Goal: Task Accomplishment & Management: Complete application form

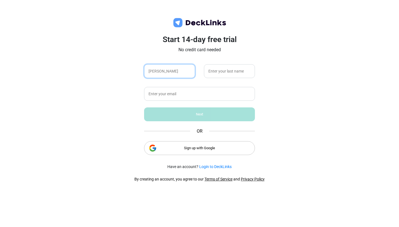
type input "[PERSON_NAME]"
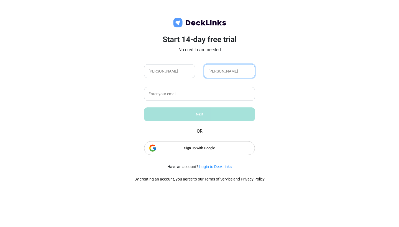
type input "[PERSON_NAME]"
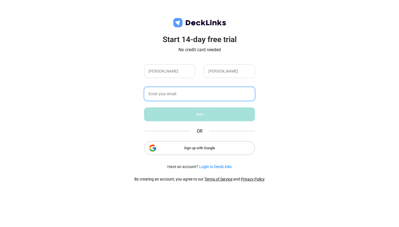
type input "[EMAIL_ADDRESS][DOMAIN_NAME]"
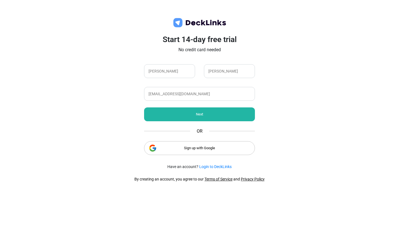
click at [151, 111] on div "Next" at bounding box center [199, 114] width 111 height 14
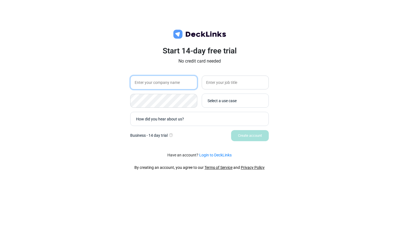
click at [176, 80] on input "text" at bounding box center [163, 83] width 67 height 14
type input "G"
type input "Student"
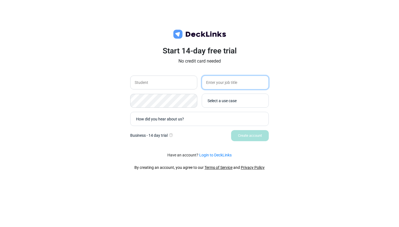
click at [247, 81] on input "text" at bounding box center [235, 83] width 67 height 14
type input "[US_STATE] State"
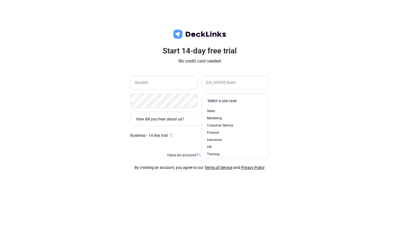
click at [234, 105] on div "Select a use case" at bounding box center [234, 100] width 58 height 11
click at [227, 116] on div "Marketing" at bounding box center [235, 118] width 56 height 5
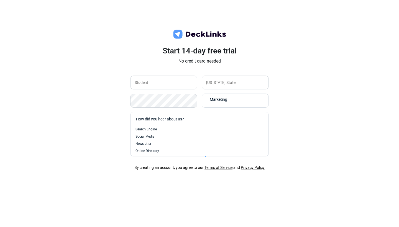
click at [222, 121] on div "How did you hear about us?" at bounding box center [201, 119] width 130 height 6
click at [214, 130] on div "Search Engine" at bounding box center [199, 129] width 128 height 5
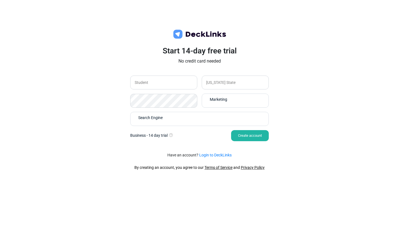
click at [246, 140] on div "Create account" at bounding box center [250, 135] width 38 height 11
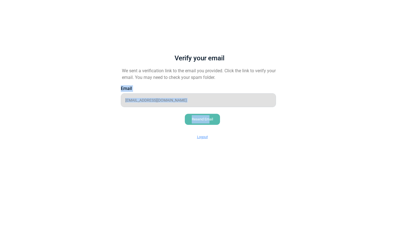
drag, startPoint x: 209, startPoint y: 119, endPoint x: 237, endPoint y: 78, distance: 48.8
click at [237, 78] on div "Verify your email We sent a verification link to the email you provided. Click …" at bounding box center [199, 93] width 183 height 113
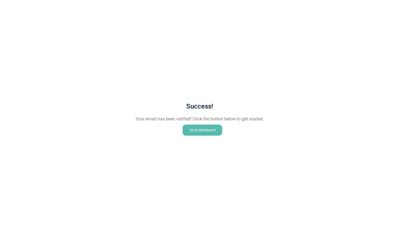
click at [184, 126] on div "Go to dashboard" at bounding box center [202, 130] width 40 height 11
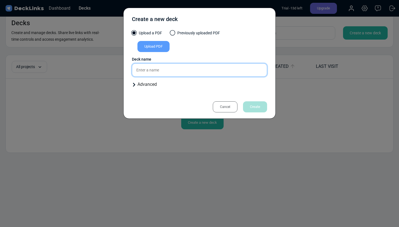
click at [185, 69] on input "text" at bounding box center [199, 69] width 135 height 13
click at [157, 50] on div "Upload PDF" at bounding box center [153, 46] width 32 height 11
click at [0, 0] on input "Upload PDF" at bounding box center [0, 0] width 0 height 0
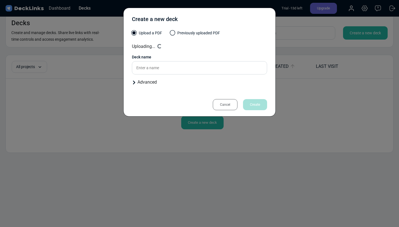
type input "Emma+Sheehan+Portfolio+2"
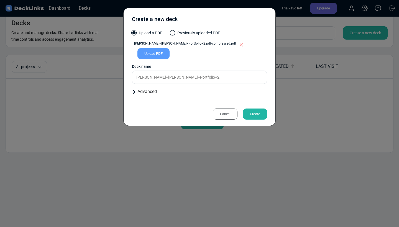
click at [247, 118] on div "Create" at bounding box center [255, 114] width 24 height 11
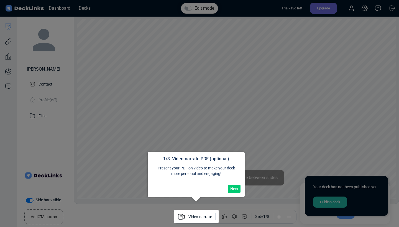
scroll to position [4, 0]
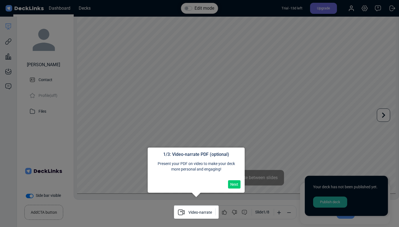
click at [233, 186] on button "Next" at bounding box center [234, 184] width 12 height 8
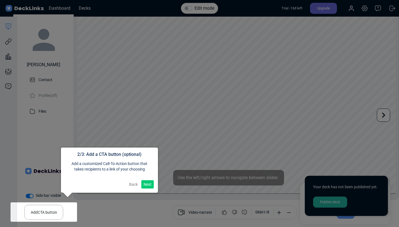
click at [150, 183] on button "Next" at bounding box center [147, 184] width 12 height 8
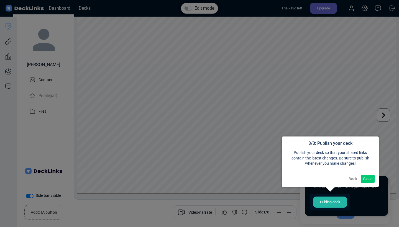
click at [373, 175] on button "Close" at bounding box center [367, 179] width 14 height 8
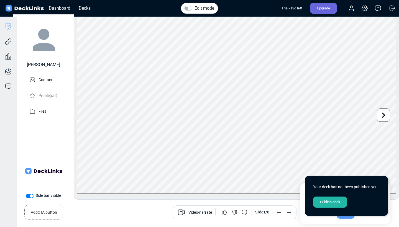
click at [326, 202] on div "Publish deck" at bounding box center [330, 202] width 34 height 11
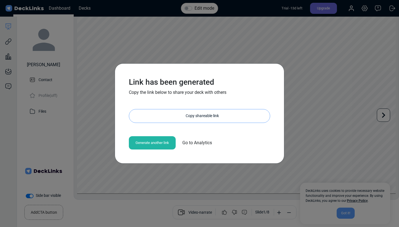
click at [147, 116] on div "Copy shareable link" at bounding box center [202, 115] width 135 height 13
click at [161, 118] on div "Copy shareable link" at bounding box center [202, 115] width 135 height 13
